Goal: Task Accomplishment & Management: Manage account settings

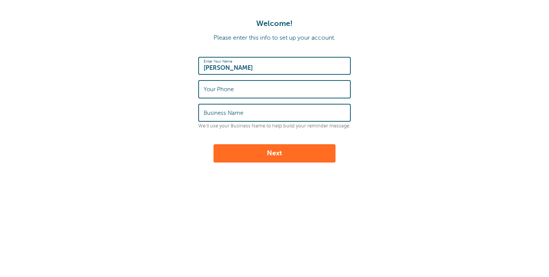
type input "Souleymane Alioune Haydara"
type input "8736886969"
type input "Gestion Immobilière Souleymane"
click at [282, 153] on button "Next" at bounding box center [274, 153] width 122 height 18
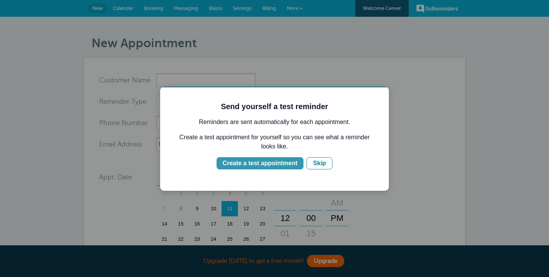
click at [271, 164] on div "Create a test appointment" at bounding box center [260, 163] width 75 height 9
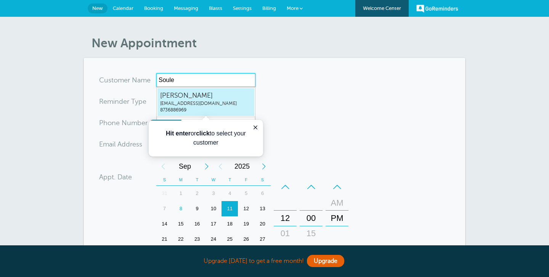
click at [238, 94] on span "Souleymane Alioune Haydara" at bounding box center [205, 96] width 91 height 10
type input "SouleymaneAliouneHaydarainfo@gestionsouleymane.com8736886969"
type input "[PERSON_NAME]"
type input "8736886969"
type input "info@gestionsouleymane.com"
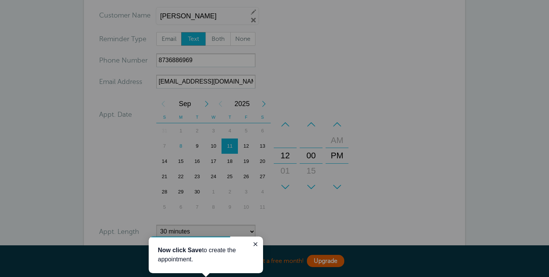
scroll to position [65, 0]
click at [237, 146] on div at bounding box center [127, 144] width 255 height 289
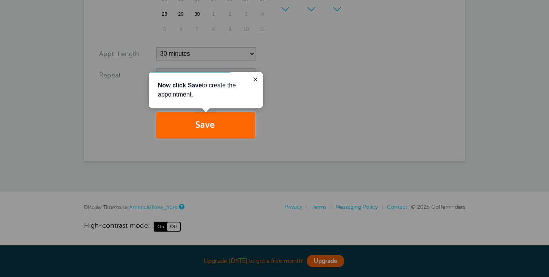
scroll to position [242, 0]
click at [218, 135] on button "Save" at bounding box center [205, 125] width 99 height 26
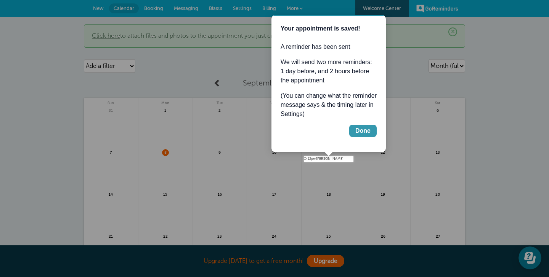
click at [362, 131] on div "Done" at bounding box center [362, 130] width 15 height 9
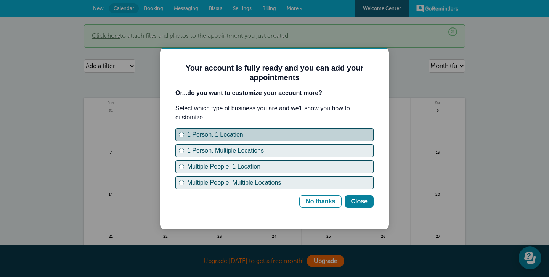
click at [226, 133] on div "1 Person, 1 Location" at bounding box center [280, 134] width 186 height 9
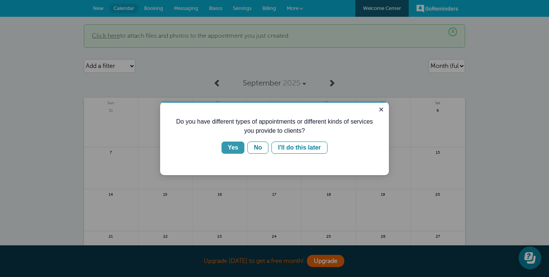
click at [231, 148] on div "Yes" at bounding box center [233, 147] width 11 height 9
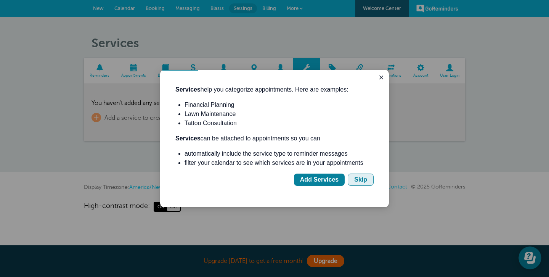
click at [357, 181] on div "Skip" at bounding box center [360, 179] width 13 height 9
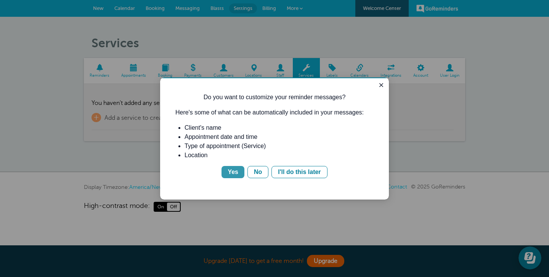
click at [236, 173] on div "Yes" at bounding box center [233, 171] width 11 height 9
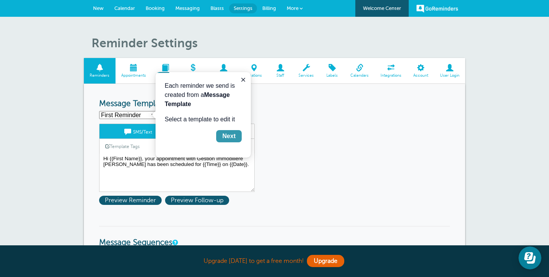
click at [226, 138] on div "Next" at bounding box center [228, 136] width 13 height 9
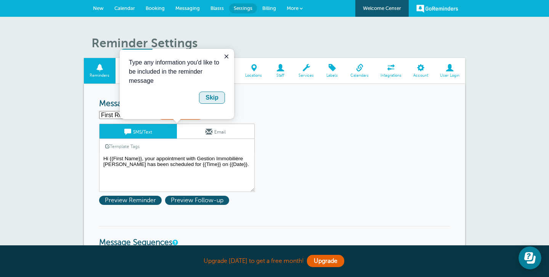
click at [204, 97] on button "Skip" at bounding box center [212, 97] width 26 height 12
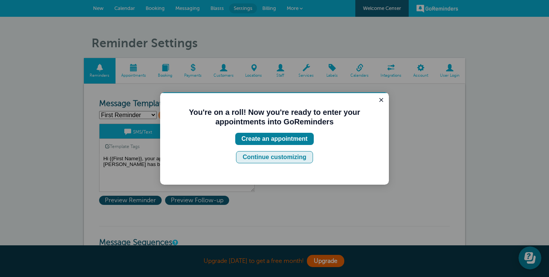
click at [287, 158] on div "Continue customizing" at bounding box center [274, 156] width 64 height 9
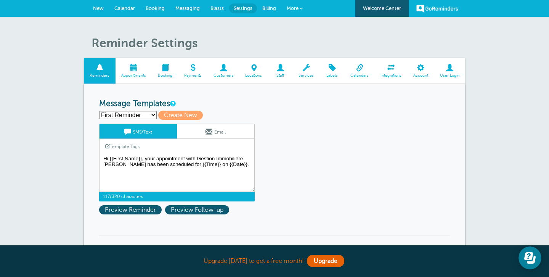
drag, startPoint x: 239, startPoint y: 164, endPoint x: 99, endPoint y: 157, distance: 139.3
click at [99, 157] on textarea "Hi {{First Name}}, your appointment with Gestion Immobilière Souleymane has bee…" at bounding box center [177, 173] width 156 height 38
click at [243, 165] on textarea "Hi {{First Name}}, your appointment with Gestion Immobilière Souleymane has bee…" at bounding box center [177, 173] width 156 height 38
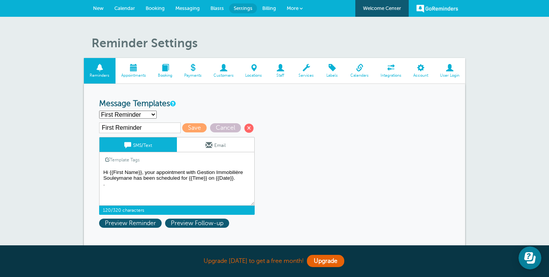
paste textarea "Hi {{First Name}}, your appointment with Gestion Immobilière Souleymane has bee…"
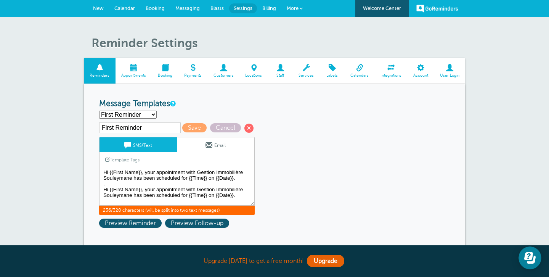
click at [237, 194] on textarea "Hi {{First Name}}, your appointment with Gestion Immobilière Souleymane has bee…" at bounding box center [177, 186] width 156 height 38
click at [106, 187] on textarea "Hi {{First Name}}, your appointment with Gestion Immobilière Souleymane has bee…" at bounding box center [177, 186] width 156 height 38
drag, startPoint x: 158, startPoint y: 189, endPoint x: 208, endPoint y: 188, distance: 49.6
click at [208, 188] on textarea "Hi {{First Name}}, your appointment with Gestion Immobilière Souleymane has bee…" at bounding box center [177, 186] width 156 height 38
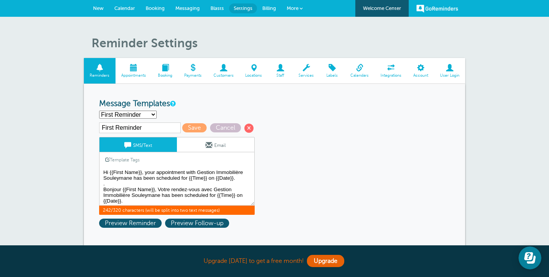
drag, startPoint x: 162, startPoint y: 194, endPoint x: 214, endPoint y: 196, distance: 51.5
click at [214, 196] on textarea "Hi {{First Name}}, your appointment with Gestion Immobilière Souleymane has bee…" at bounding box center [177, 186] width 156 height 38
click at [205, 195] on textarea "Hi {{First Name}}, your appointment with Gestion Immobilière Souleymane has bee…" at bounding box center [177, 186] width 156 height 38
click at [170, 195] on textarea "Hi {{First Name}}, your appointment with Gestion Immobilière Souleymane has bee…" at bounding box center [177, 186] width 156 height 38
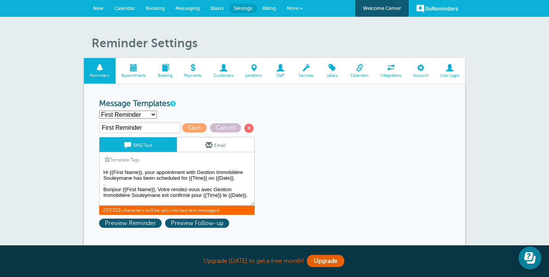
type textarea "Hi {{First Name}}, your appointment with Gestion Immobilière Souleymane has bee…"
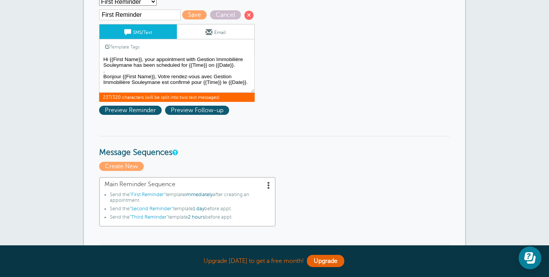
scroll to position [114, 0]
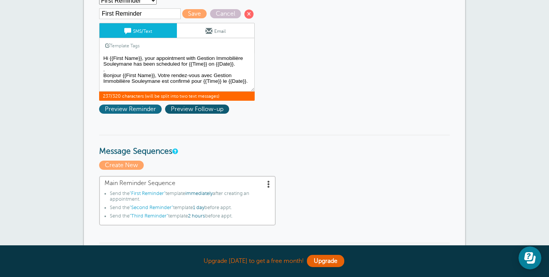
click at [107, 110] on span "Preview Reminder" at bounding box center [130, 108] width 63 height 9
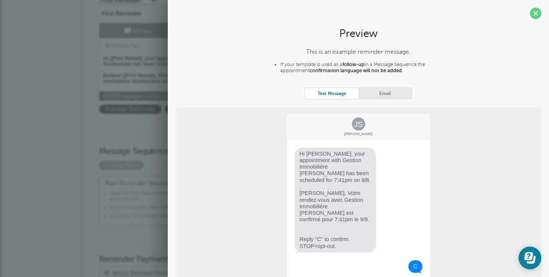
scroll to position [0, 0]
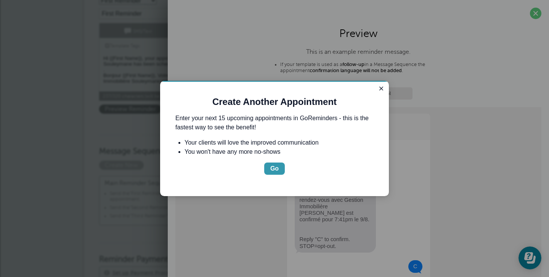
click at [270, 169] on div "Go" at bounding box center [274, 168] width 8 height 9
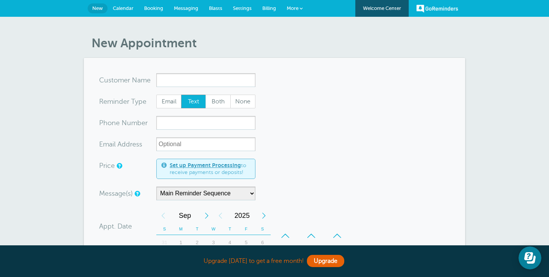
click at [187, 6] on span "Messaging" at bounding box center [186, 8] width 24 height 6
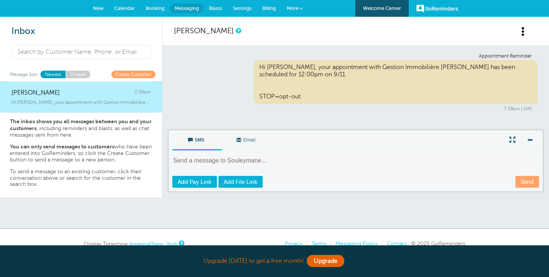
click at [213, 6] on span "Blasts" at bounding box center [215, 8] width 13 height 6
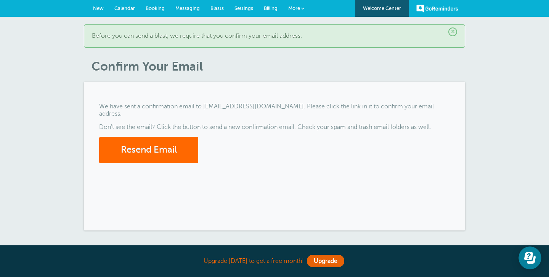
click at [185, 10] on span "Messaging" at bounding box center [187, 8] width 24 height 6
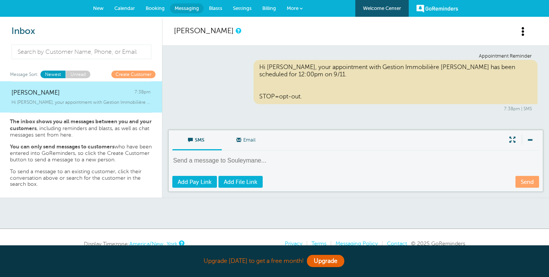
click at [152, 11] on link "Booking" at bounding box center [155, 8] width 30 height 17
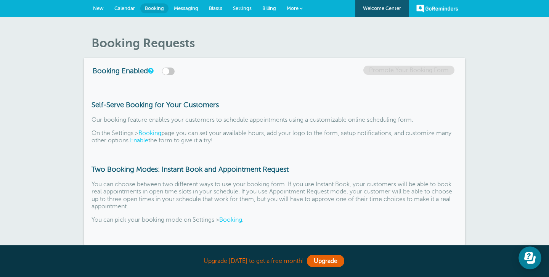
click at [127, 9] on span "Calendar" at bounding box center [124, 8] width 21 height 6
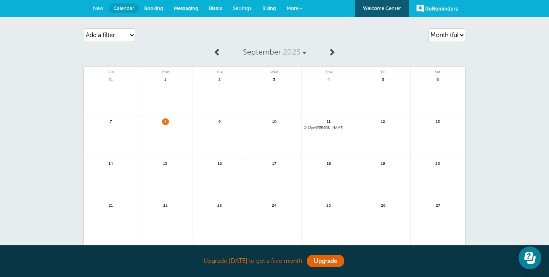
click at [150, 8] on span "Booking" at bounding box center [153, 8] width 19 height 6
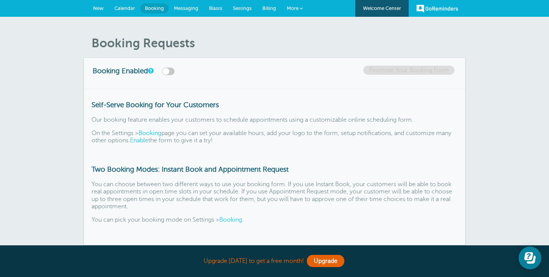
click at [181, 10] on span "Messaging" at bounding box center [186, 8] width 24 height 6
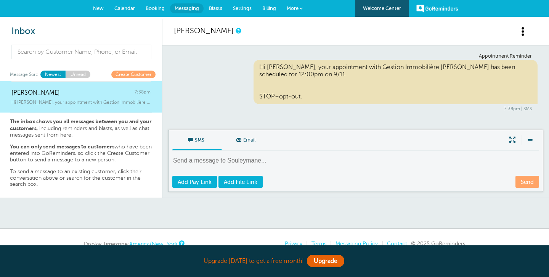
click at [216, 7] on span "Blasts" at bounding box center [215, 8] width 13 height 6
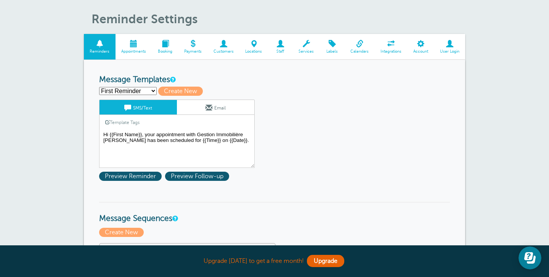
scroll to position [23, 0]
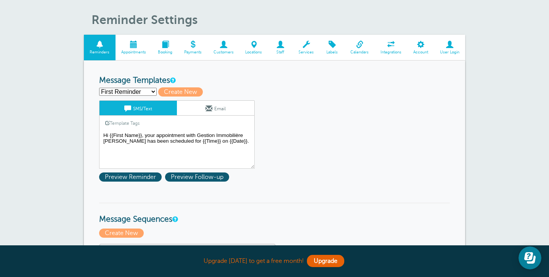
select select "161220"
type input "Second Reminder"
type textarea "Hi {{First Name}}, you have an appointment with Gestion Immobilière Souleymane …"
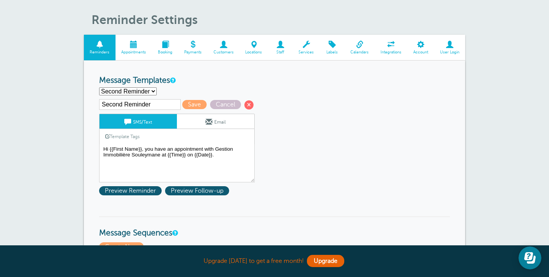
select select "161221"
type input "Third Reminder"
type textarea "Hi {{First Name}}, you have an appointment with Gestion Immobilière Souleymane …"
select select "161218"
type input "First Reminder"
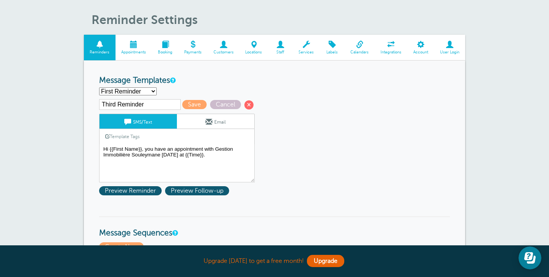
type textarea "Hi {{First Name}}, your appointment with Gestion Immobilière [PERSON_NAME] has …"
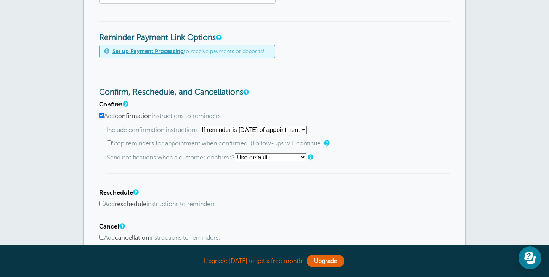
scroll to position [330, 0]
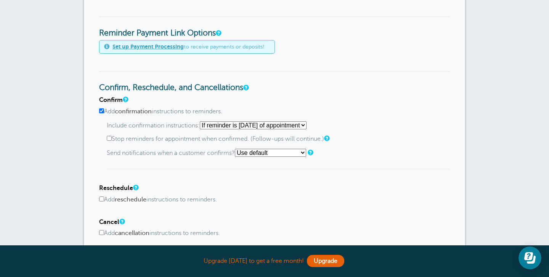
select select "0"
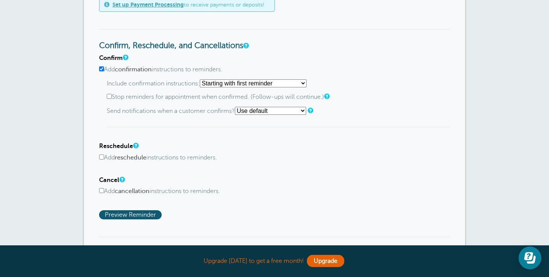
scroll to position [373, 0]
click at [101, 188] on input "Add cancellation instructions to reminders." at bounding box center [101, 189] width 5 height 5
checkbox input "true"
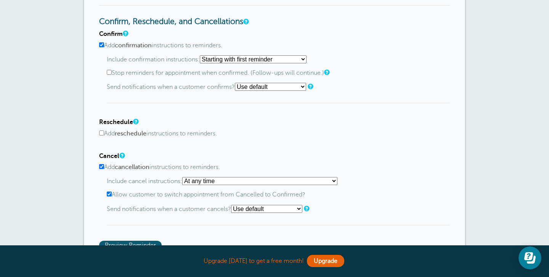
scroll to position [401, 0]
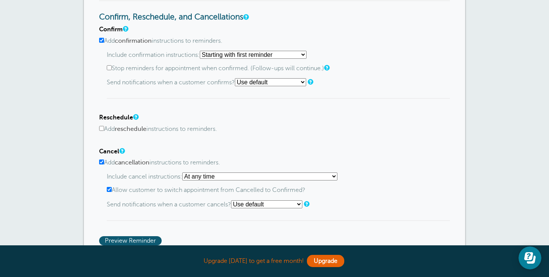
click at [212, 186] on label "Allow customer to switch appointment from Cancelled to Confirmed?" at bounding box center [278, 189] width 343 height 7
click at [112, 187] on input "Allow customer to switch appointment from Cancelled to Confirmed?" at bounding box center [109, 189] width 5 height 5
click at [211, 186] on label "Allow customer to switch appointment from Cancelled to Confirmed?" at bounding box center [278, 189] width 343 height 7
click at [112, 187] on input "Allow customer to switch appointment from Cancelled to Confirmed?" at bounding box center [109, 189] width 5 height 5
checkbox input "true"
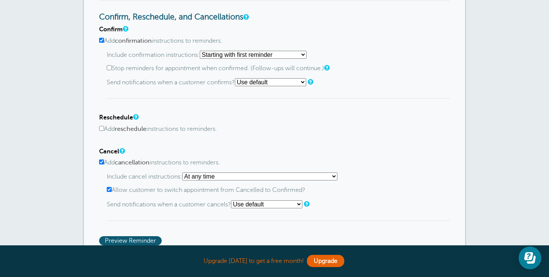
select select "4"
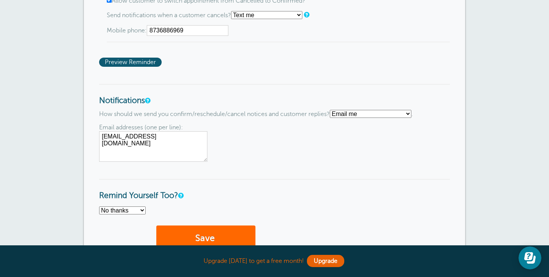
scroll to position [590, 0]
type input "8736886969"
select select "4"
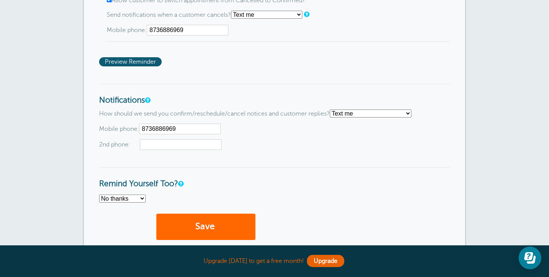
type input "8736886969"
click at [269, 145] on span "2nd phone:" at bounding box center [274, 144] width 351 height 11
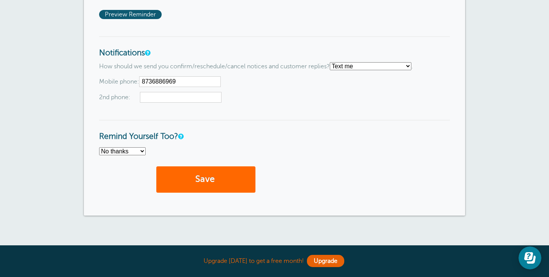
scroll to position [639, 0]
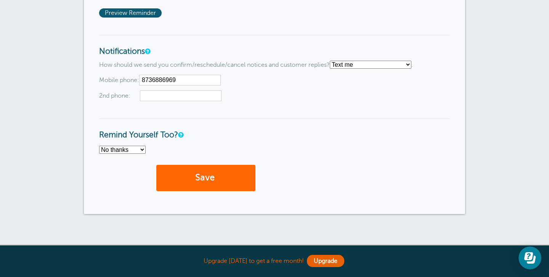
select select "4"
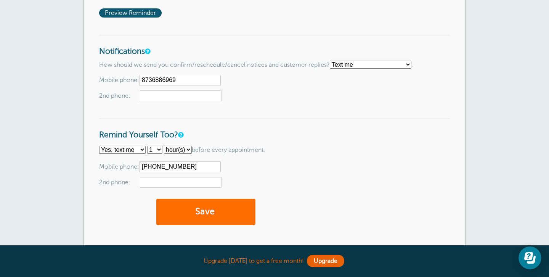
type input "873-688-6969"
click at [194, 209] on button "Save" at bounding box center [205, 212] width 99 height 26
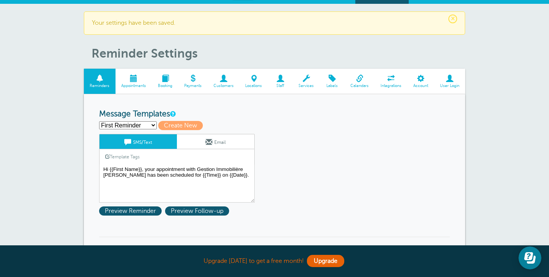
scroll to position [13, 0]
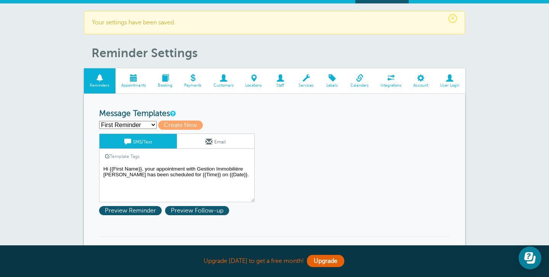
click at [222, 143] on link "Email" at bounding box center [215, 141] width 77 height 14
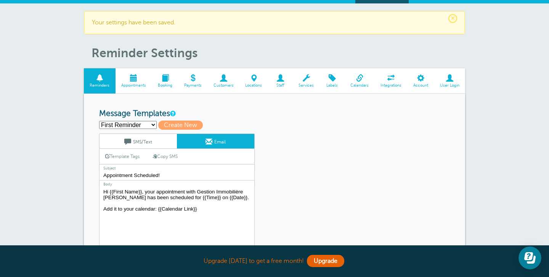
click at [143, 140] on link "SMS/Text" at bounding box center [137, 141] width 77 height 14
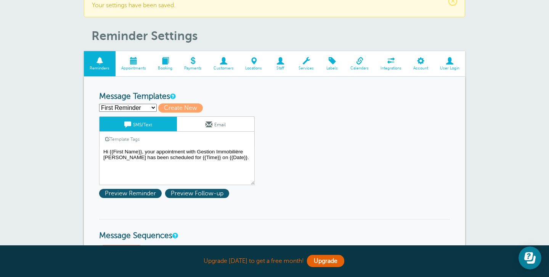
scroll to position [31, 0]
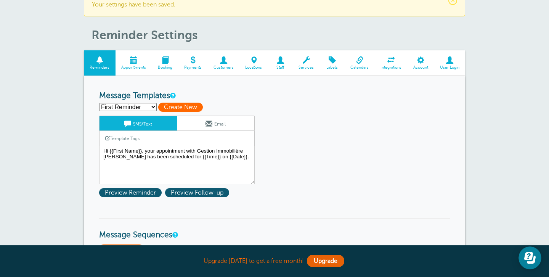
click at [177, 105] on span "Create New" at bounding box center [180, 107] width 45 height 9
select select
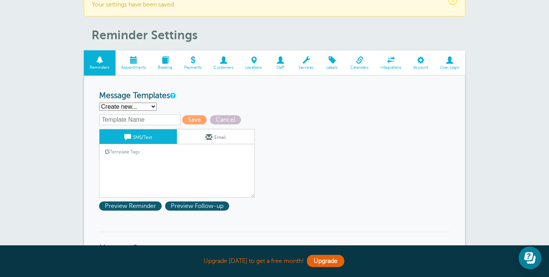
click at [130, 152] on link "Template Tags" at bounding box center [122, 151] width 46 height 15
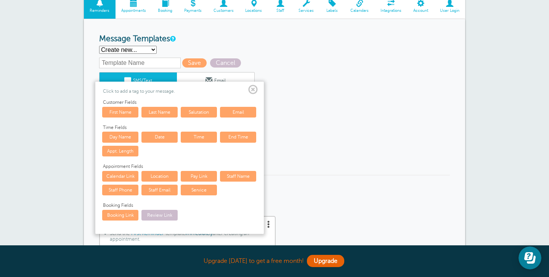
scroll to position [73, 0]
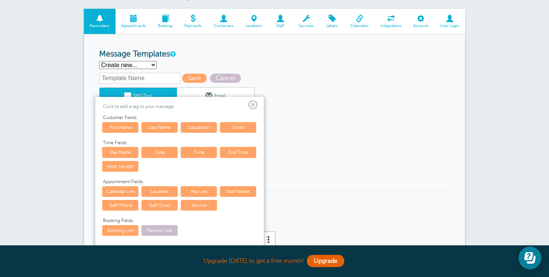
click at [254, 104] on span at bounding box center [253, 105] width 10 height 10
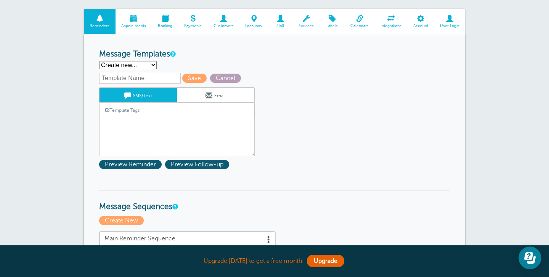
click at [212, 78] on span "Cancel" at bounding box center [225, 78] width 31 height 9
select select "161218"
type textarea "Hi {{First Name}}, your appointment with Gestion Immobilière [PERSON_NAME] has …"
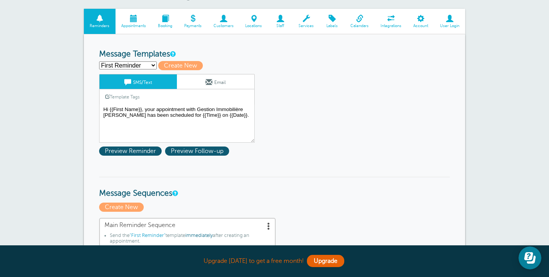
select select "161220"
type input "Second Reminder"
type textarea "Hi {{First Name}}, you have an appointment with Gestion Immobilière Souleymane …"
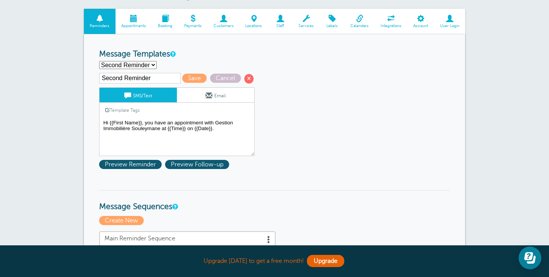
select select "161221"
type input "Third Reminder"
type textarea "Hi {{First Name}}, you have an appointment with Gestion Immobilière Souleymane …"
select select "161218"
type input "First Reminder"
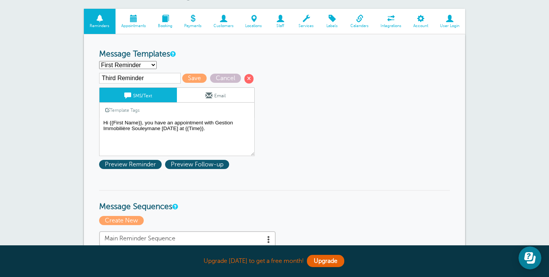
type textarea "Hi {{First Name}}, your appointment with Gestion Immobilière [PERSON_NAME] has …"
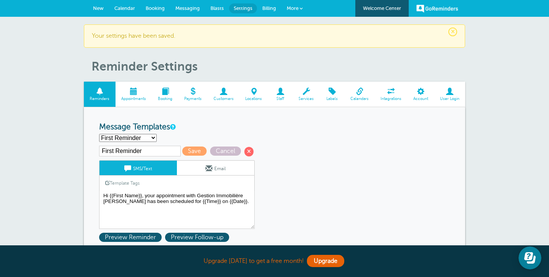
scroll to position [0, 0]
click at [130, 96] on span "Appointments" at bounding box center [133, 98] width 29 height 5
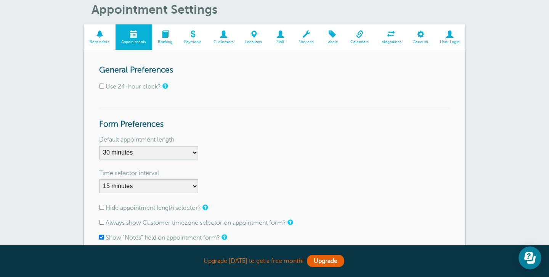
scroll to position [35, 0]
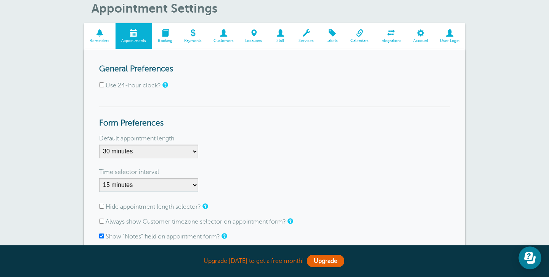
click at [101, 85] on input "Use 24-hour clock?" at bounding box center [101, 84] width 5 height 5
checkbox input "true"
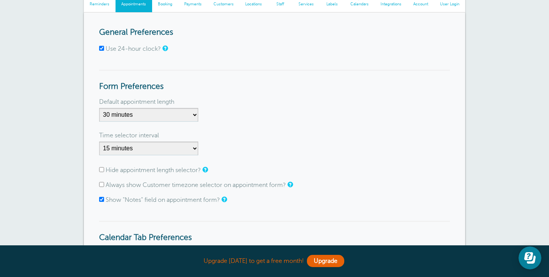
scroll to position [71, 0]
select select "15"
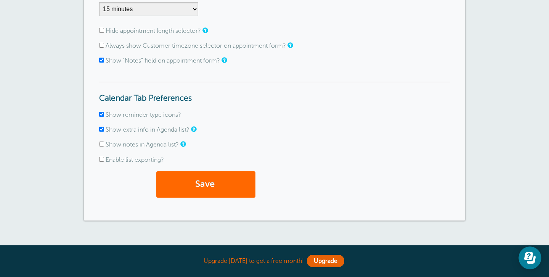
scroll to position [212, 0]
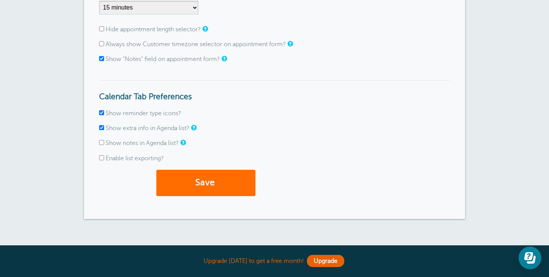
click at [213, 183] on button "Save" at bounding box center [205, 183] width 99 height 26
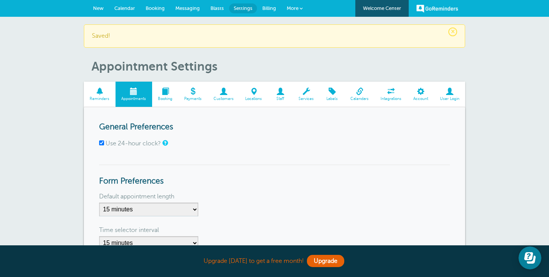
click at [168, 95] on link "Booking" at bounding box center [165, 95] width 26 height 26
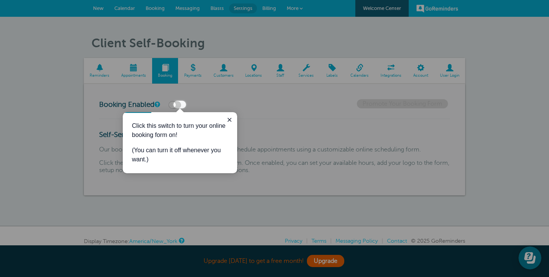
click at [211, 102] on div at bounding box center [367, 54] width 363 height 108
click at [228, 118] on icon "Close guide" at bounding box center [229, 120] width 6 height 6
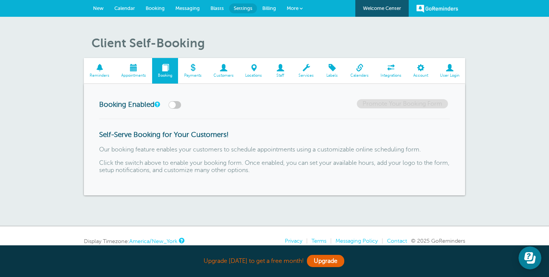
click at [223, 75] on span "Customers" at bounding box center [223, 75] width 24 height 5
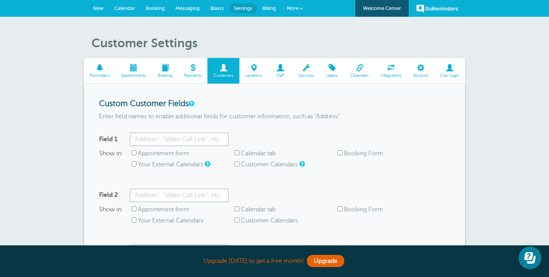
click at [250, 76] on span "Locations" at bounding box center [253, 75] width 21 height 5
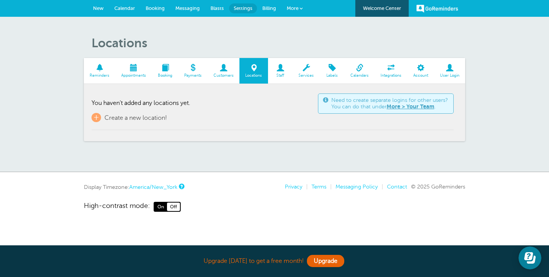
click at [279, 77] on span "Staff" at bounding box center [280, 75] width 17 height 5
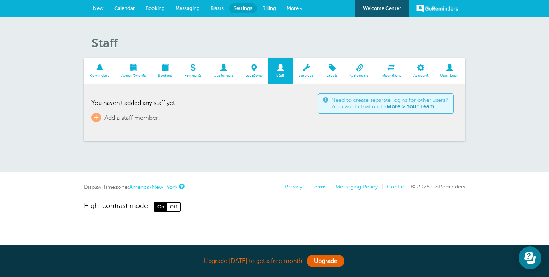
click at [303, 73] on span "Services" at bounding box center [306, 75] width 19 height 5
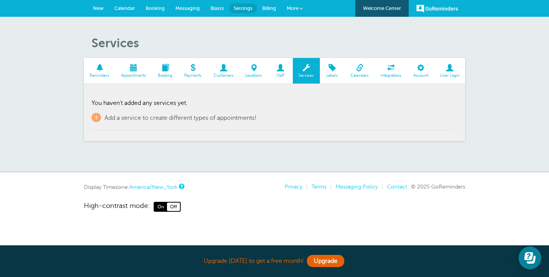
click at [332, 74] on span "Labels" at bounding box center [332, 75] width 17 height 5
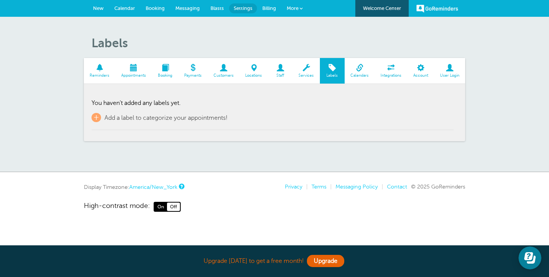
click at [357, 76] on span "Calendars" at bounding box center [359, 75] width 22 height 5
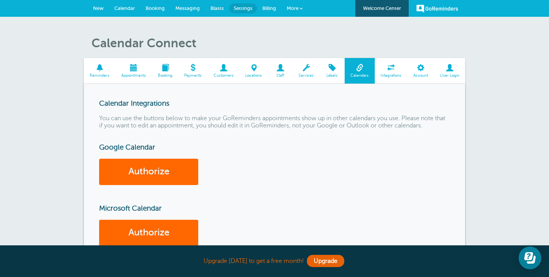
click at [393, 76] on span "Integrations" at bounding box center [391, 75] width 25 height 5
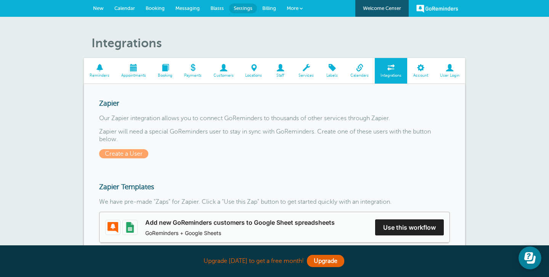
click at [105, 73] on span "Reminders" at bounding box center [100, 75] width 24 height 5
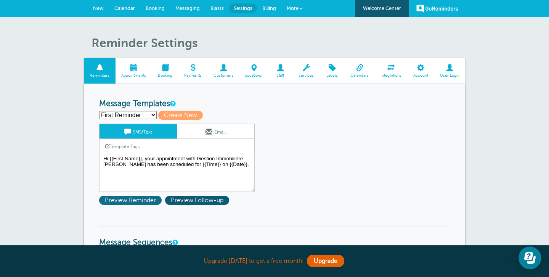
click at [139, 198] on span "Preview Reminder" at bounding box center [130, 200] width 63 height 9
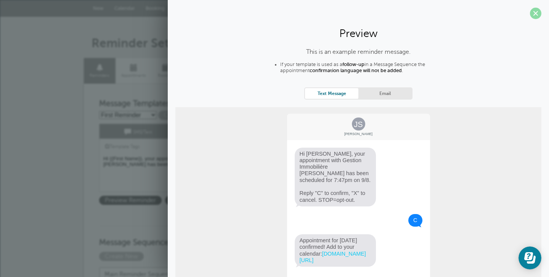
click at [535, 15] on span at bounding box center [535, 13] width 11 height 11
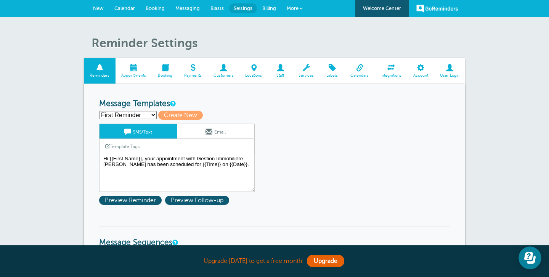
click at [100, 11] on link "New" at bounding box center [98, 8] width 21 height 17
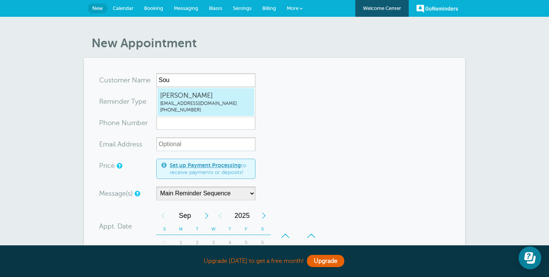
click at [220, 97] on span "[PERSON_NAME]" at bounding box center [205, 96] width 91 height 10
type input "[EMAIL_ADDRESS]"
type input "[PERSON_NAME]"
type input "[PHONE_NUMBER]"
type input "[EMAIL_ADDRESS][DOMAIN_NAME]"
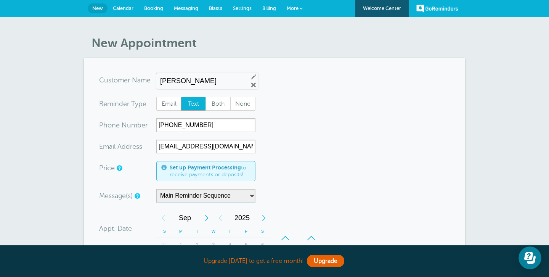
click at [303, 131] on form "You are creating a new customer. To use an existing customer select one from th…" at bounding box center [274, 262] width 351 height 379
click at [319, 115] on form "You are creating a new customer. To use an existing customer select one from th…" at bounding box center [274, 262] width 351 height 379
click at [289, 76] on form "You are creating a new customer. To use an existing customer select one from th…" at bounding box center [274, 262] width 351 height 379
click at [225, 83] on input "[PERSON_NAME]" at bounding box center [201, 81] width 82 height 8
click at [310, 96] on form "You are creating a new customer. To use an existing customer select one from th…" at bounding box center [274, 262] width 351 height 379
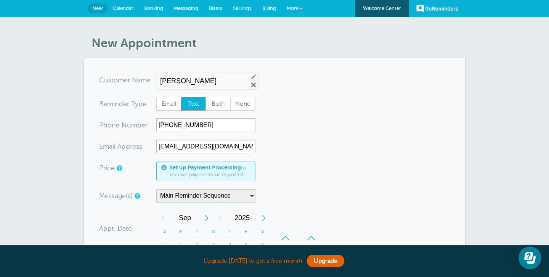
click at [313, 98] on form "You are creating a new customer. To use an existing customer select one from th…" at bounding box center [274, 262] width 351 height 379
click at [262, 111] on form "You are creating a new customer. To use an existing customer select one from th…" at bounding box center [274, 262] width 351 height 379
click at [245, 127] on input "[PHONE_NUMBER]" at bounding box center [205, 125] width 99 height 14
click at [292, 124] on form "You are creating a new customer. To use an existing customer select one from th…" at bounding box center [274, 262] width 351 height 379
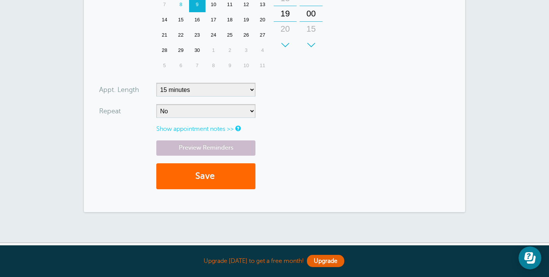
scroll to position [255, 0]
click at [224, 177] on button "Save" at bounding box center [205, 176] width 99 height 26
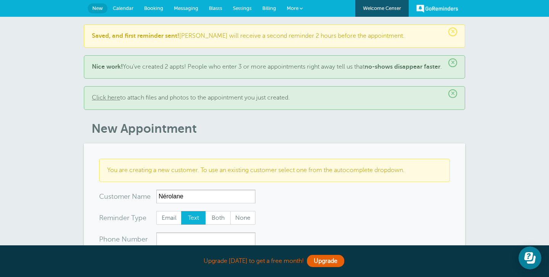
type input "Nérolane"
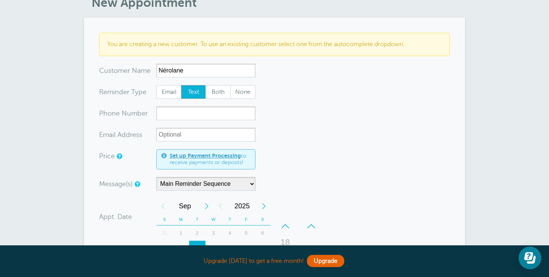
scroll to position [126, 0]
click at [240, 120] on input "xxx-no-autofill" at bounding box center [205, 113] width 99 height 14
paste input "+1 (613) 806-8930"
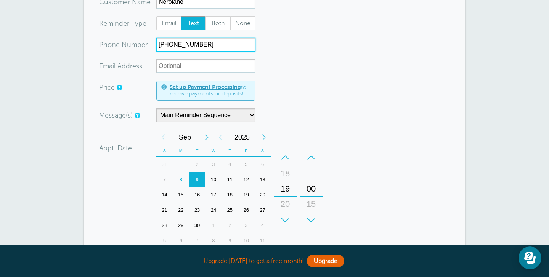
scroll to position [196, 0]
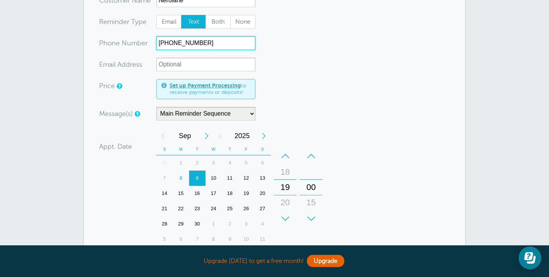
click at [197, 185] on div "9" at bounding box center [197, 177] width 16 height 15
click at [288, 159] on div "–" at bounding box center [285, 155] width 23 height 15
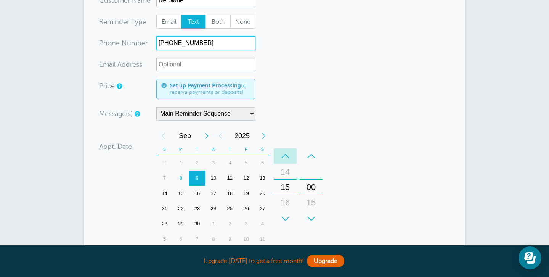
click at [288, 159] on div "–" at bounding box center [285, 155] width 23 height 15
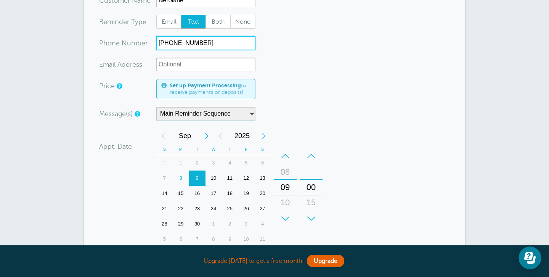
click at [288, 159] on div "–" at bounding box center [285, 155] width 23 height 15
click at [284, 226] on div "+" at bounding box center [285, 218] width 23 height 15
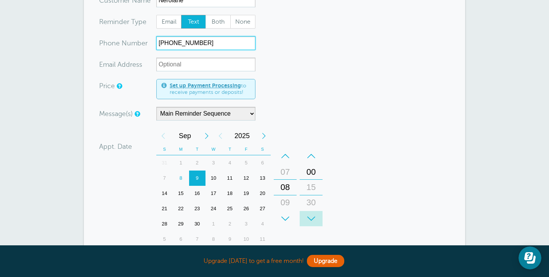
click at [311, 225] on div "+" at bounding box center [311, 218] width 23 height 15
click at [311, 220] on div "+" at bounding box center [311, 218] width 23 height 15
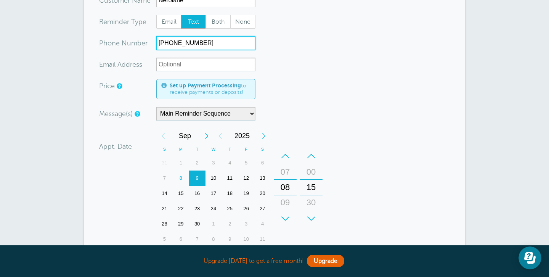
click at [311, 220] on div "+" at bounding box center [311, 218] width 23 height 15
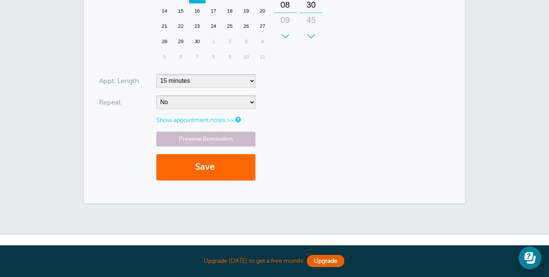
scroll to position [379, 0]
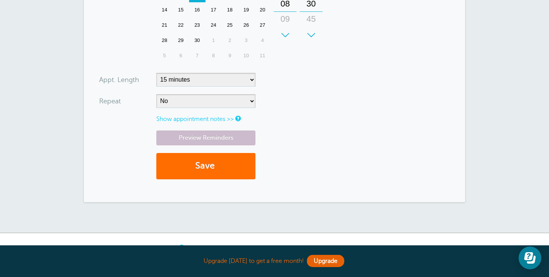
type input "+1 (613) 806-8930"
click at [232, 179] on button "Save" at bounding box center [205, 166] width 99 height 26
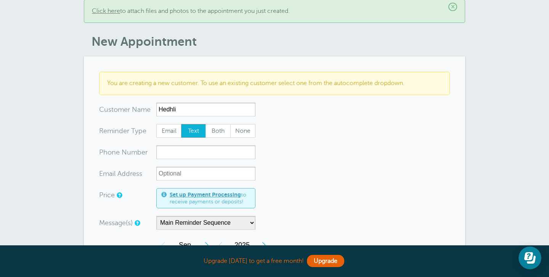
scroll to position [97, 0]
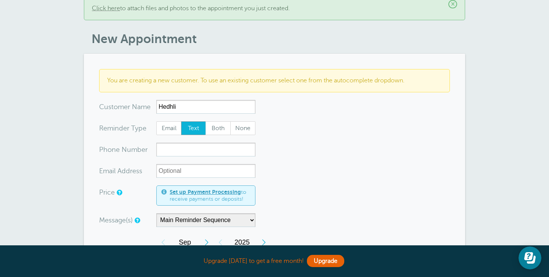
type input "Hedhli"
click at [237, 151] on input "xxx-no-autofill" at bounding box center [205, 150] width 99 height 14
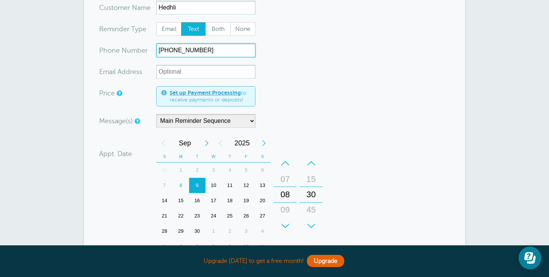
scroll to position [202, 0]
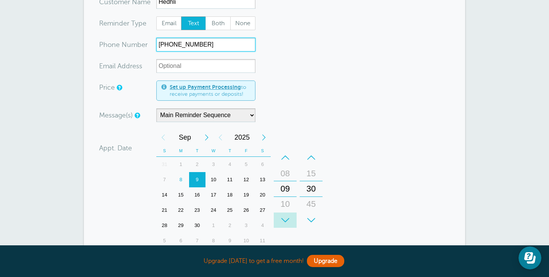
click at [286, 218] on div "+" at bounding box center [285, 219] width 23 height 15
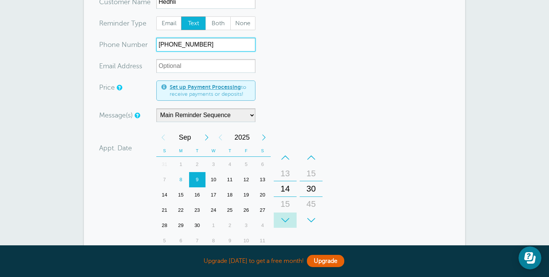
click at [286, 218] on div "+" at bounding box center [285, 219] width 23 height 15
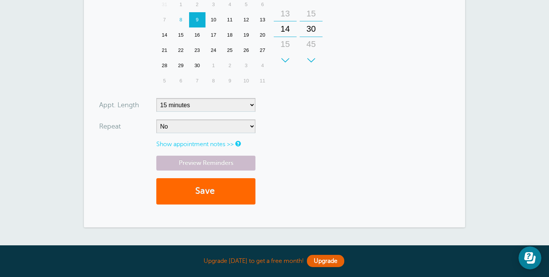
scroll to position [361, 0]
type input "819-639-2263"
click at [237, 196] on button "Save" at bounding box center [205, 191] width 99 height 26
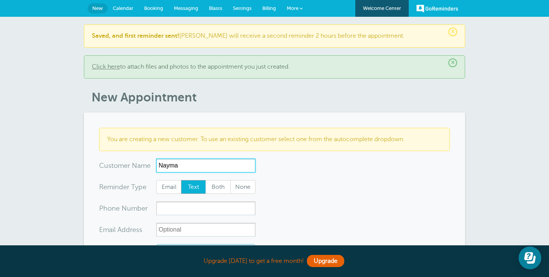
type input "Nayma"
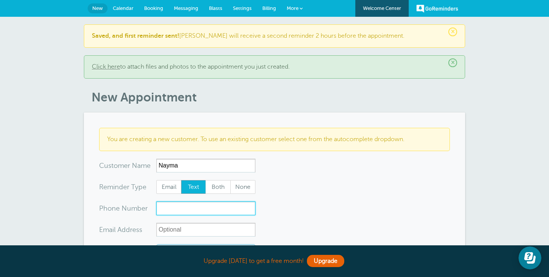
click at [185, 209] on input "xxx-no-autofill" at bounding box center [205, 208] width 99 height 14
paste input "[PHONE_NUMBER]"
type input "[PHONE_NUMBER]"
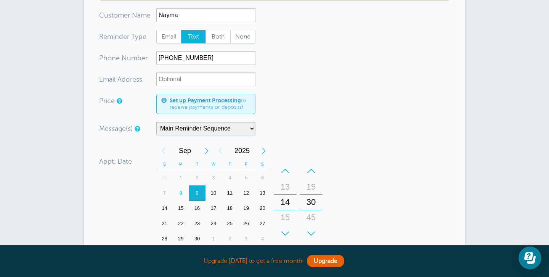
scroll to position [151, 0]
click at [285, 216] on div "15" at bounding box center [285, 216] width 18 height 15
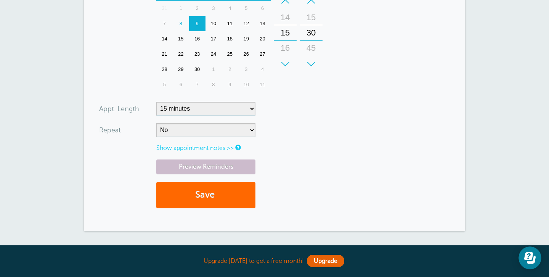
scroll to position [321, 0]
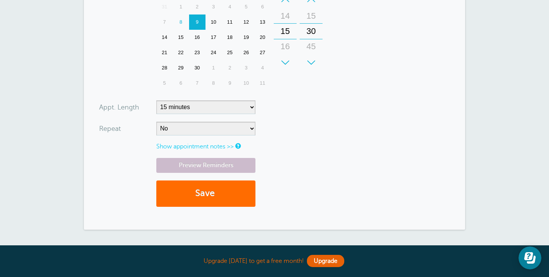
click at [185, 190] on button "Save" at bounding box center [205, 193] width 99 height 26
